Goal: Find specific page/section

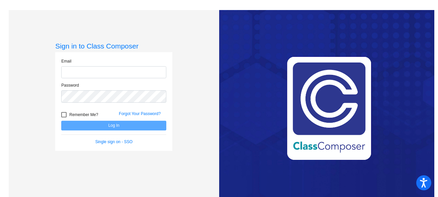
type input "[EMAIL_ADDRESS][PERSON_NAME][DOMAIN_NAME]"
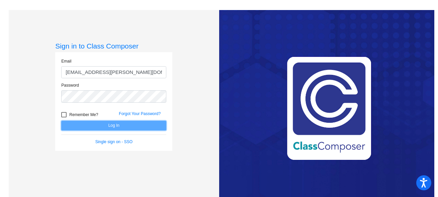
click at [104, 127] on button "Log In" at bounding box center [113, 126] width 105 height 10
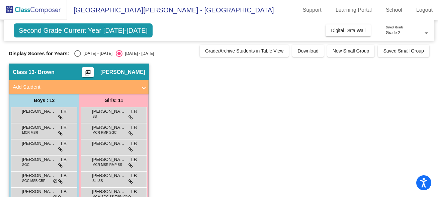
click at [222, 124] on app-classroom "Class 13 - Brown picture_as_pdf [PERSON_NAME] Add Student First Name Last Name …" at bounding box center [219, 187] width 420 height 247
click at [420, 32] on div "Grade 2" at bounding box center [403, 33] width 37 height 5
click at [338, 111] on div at bounding box center [219, 98] width 438 height 197
click at [74, 52] on div "Select an option" at bounding box center [77, 53] width 7 height 7
click at [77, 57] on input "[DATE] - [DATE]" at bounding box center [77, 57] width 0 height 0
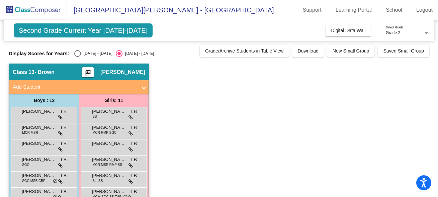
radio input "true"
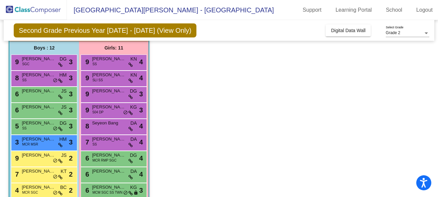
scroll to position [53, 0]
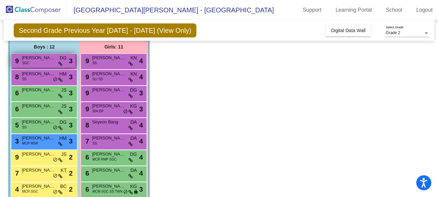
click at [48, 64] on div "9 [PERSON_NAME] SGC DG lock do_not_disturb_alt 3" at bounding box center [43, 61] width 64 height 14
